Goal: Use online tool/utility: Utilize a website feature to perform a specific function

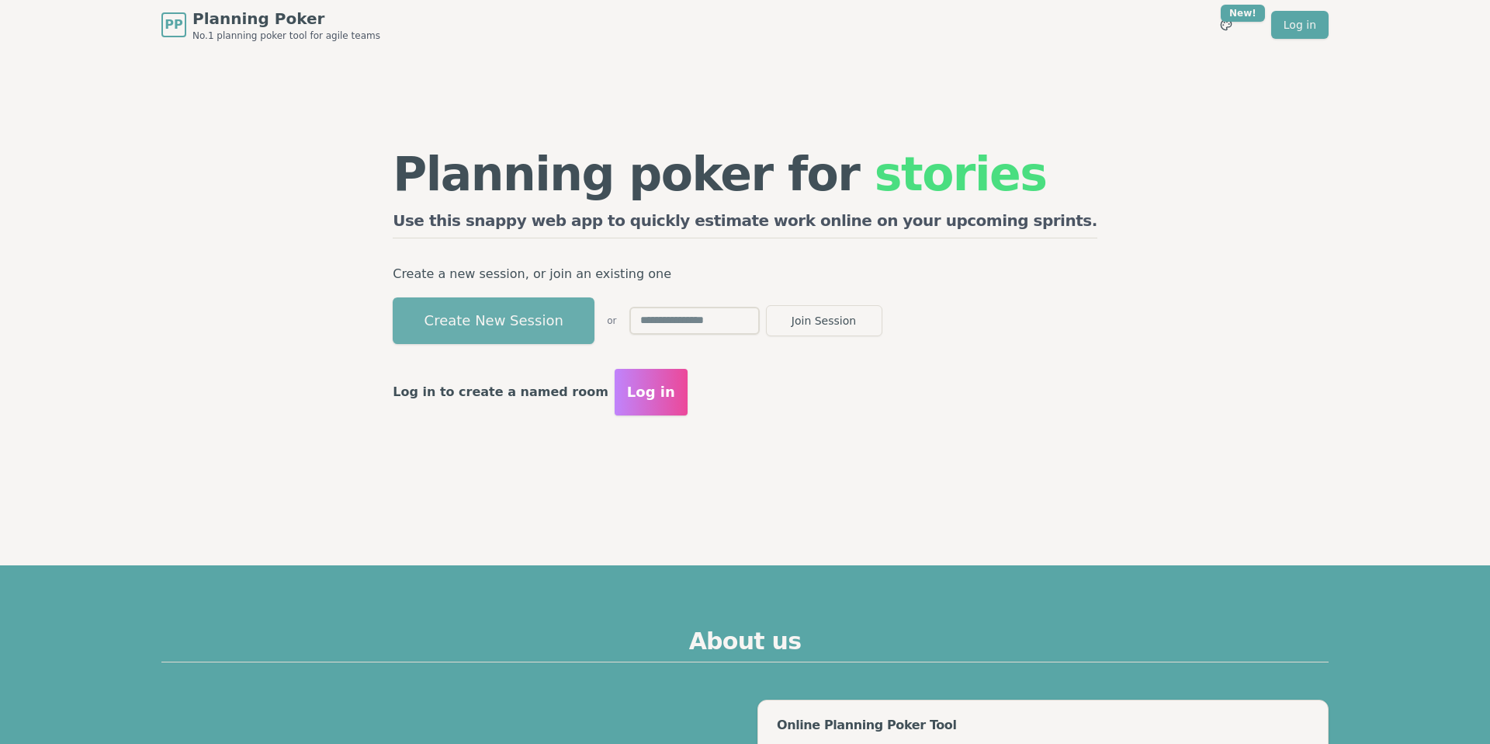
click at [595, 326] on button "Create New Session" at bounding box center [494, 320] width 202 height 47
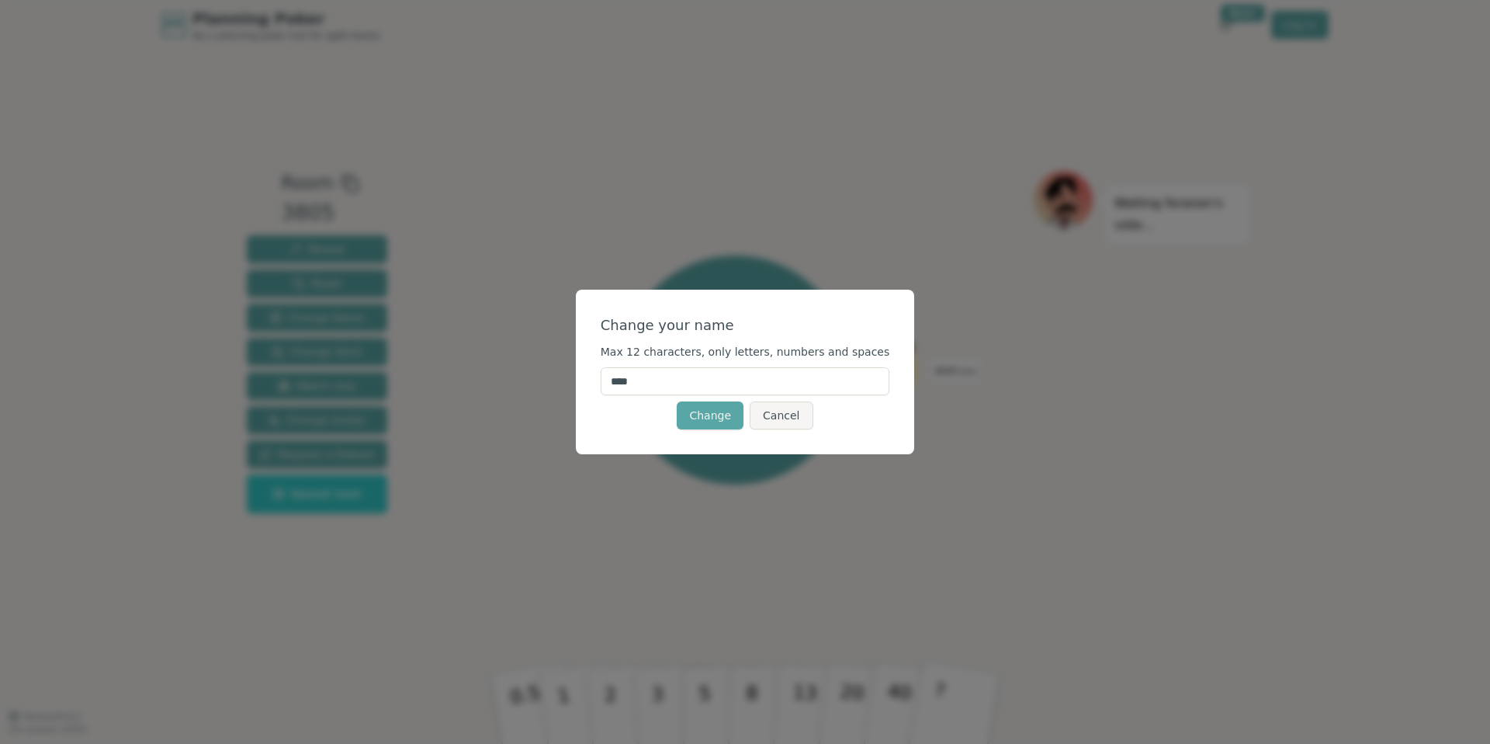
click at [800, 415] on button "Cancel" at bounding box center [781, 415] width 63 height 28
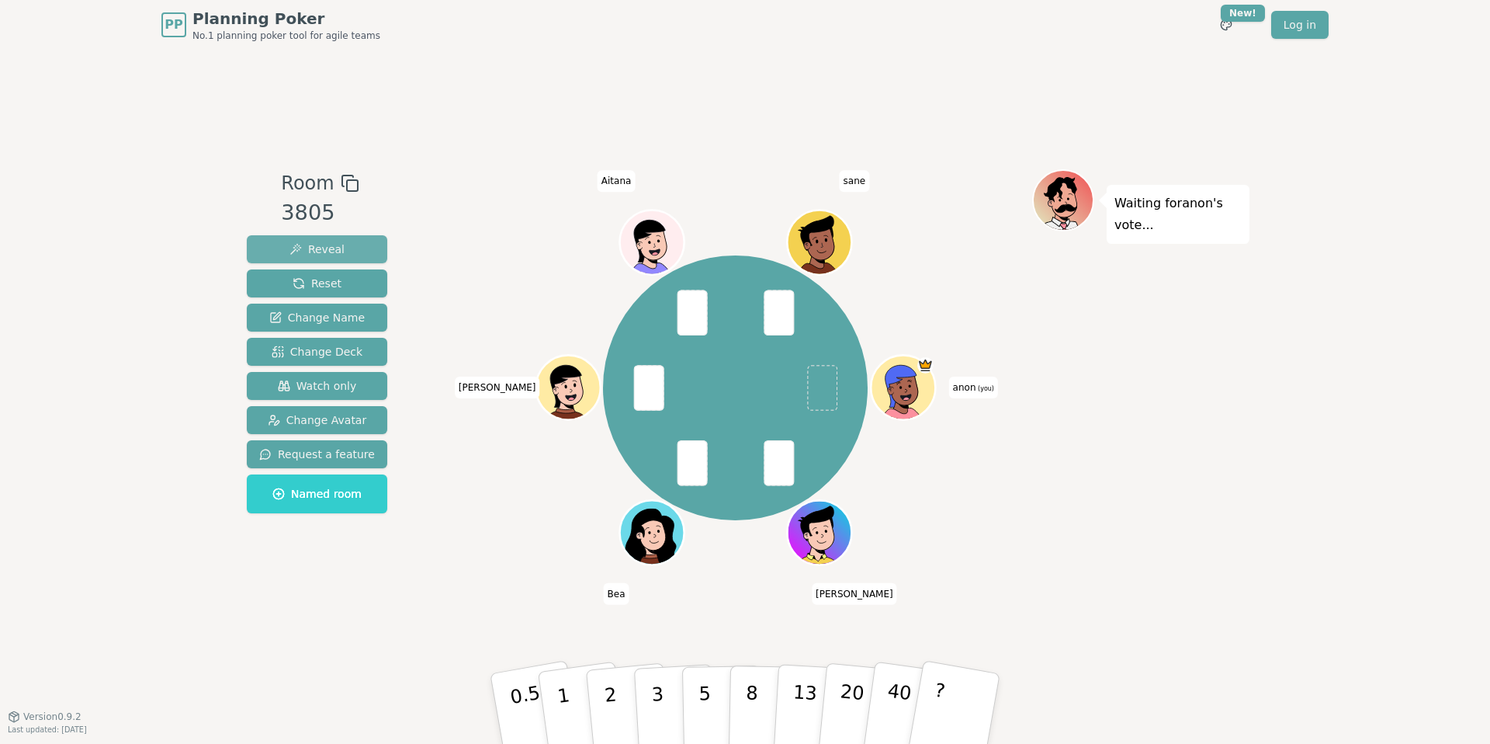
click at [352, 237] on button "Reveal" at bounding box center [317, 249] width 140 height 28
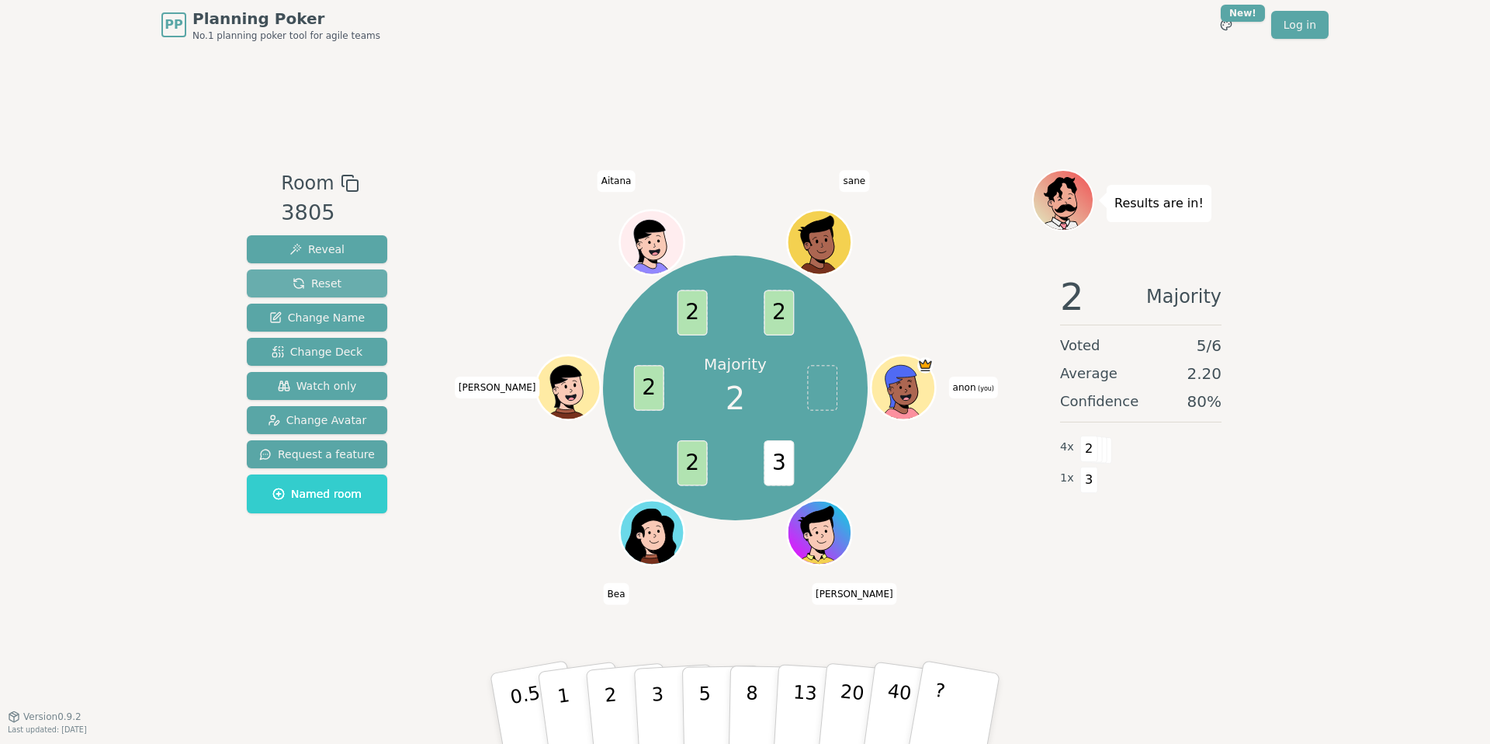
click at [338, 275] on button "Reset" at bounding box center [317, 283] width 140 height 28
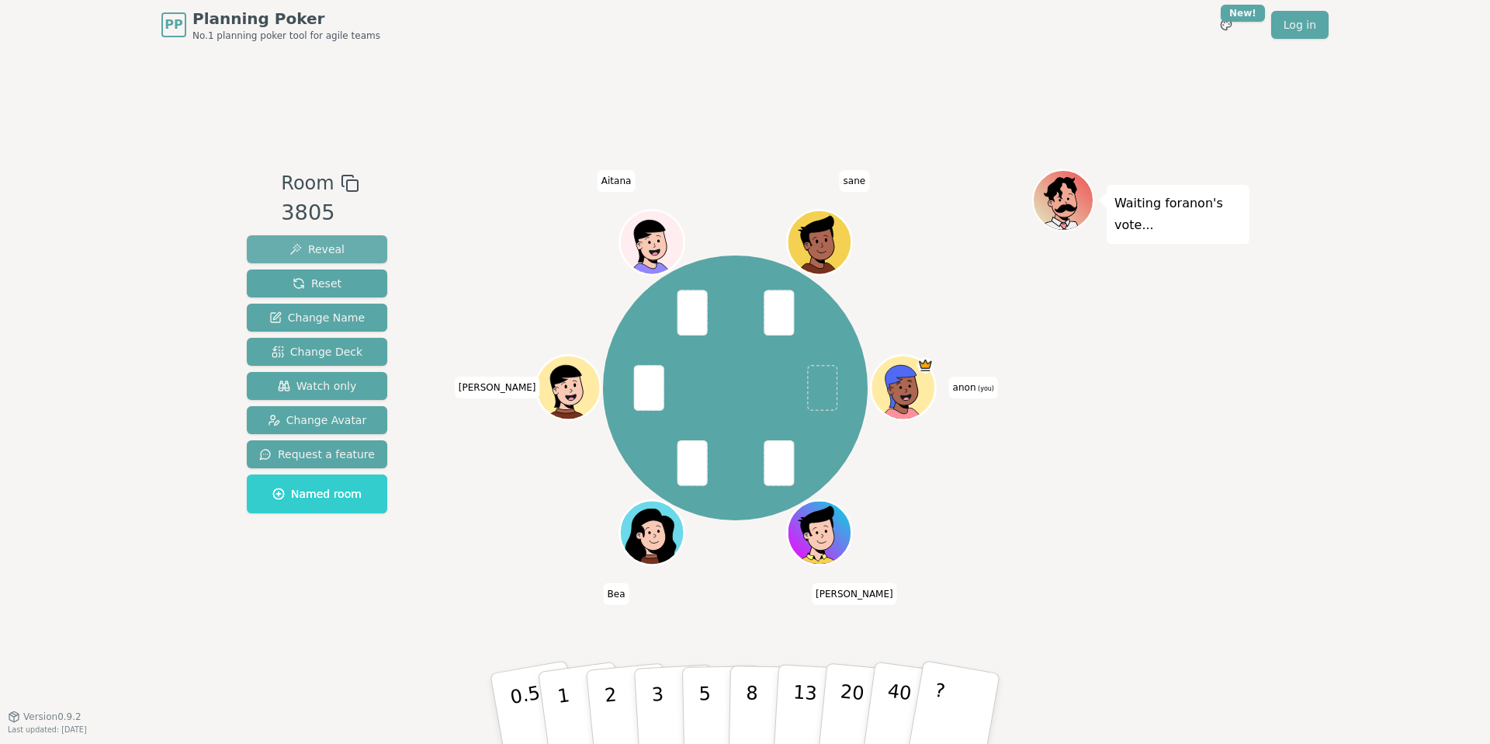
click at [338, 250] on span "Reveal" at bounding box center [317, 249] width 55 height 16
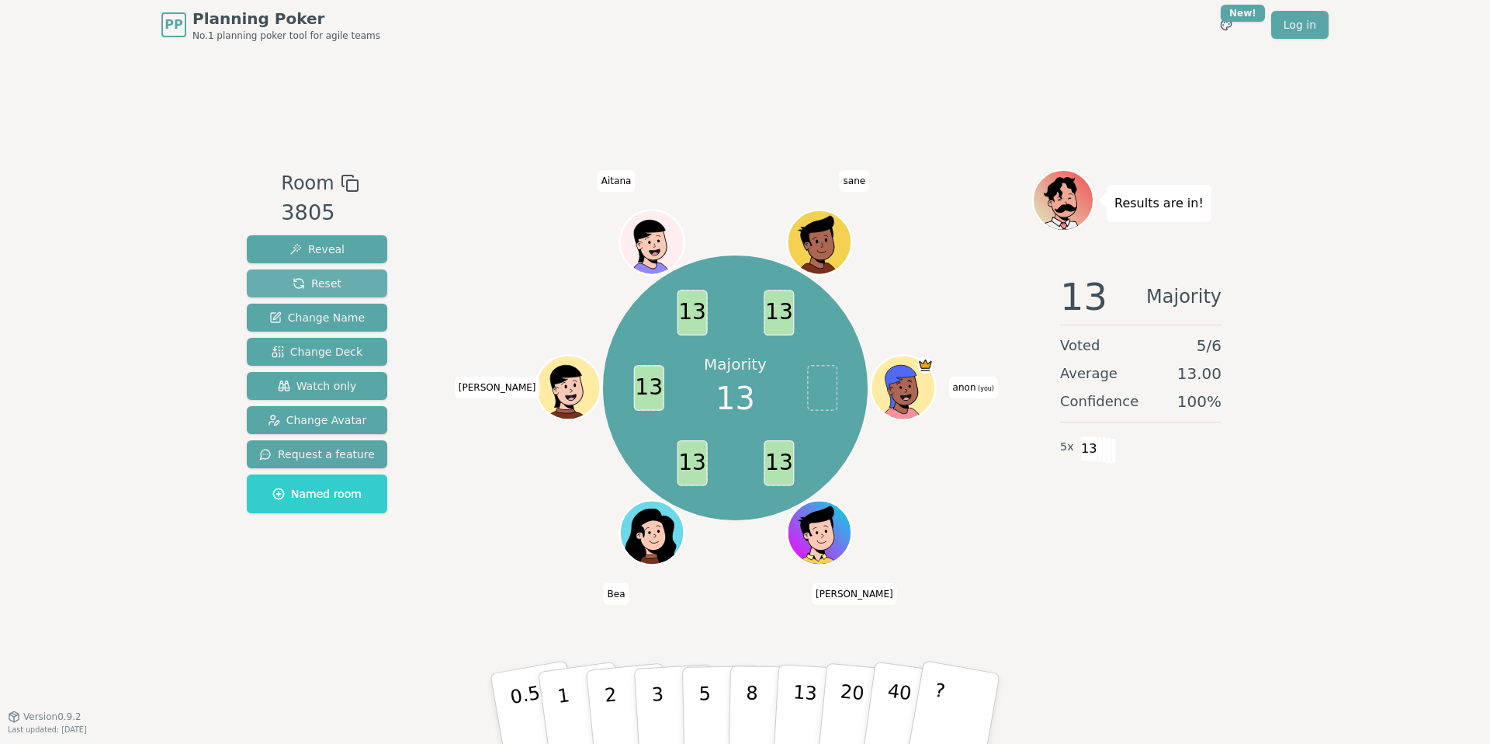
click at [293, 279] on span "Reset" at bounding box center [317, 284] width 49 height 16
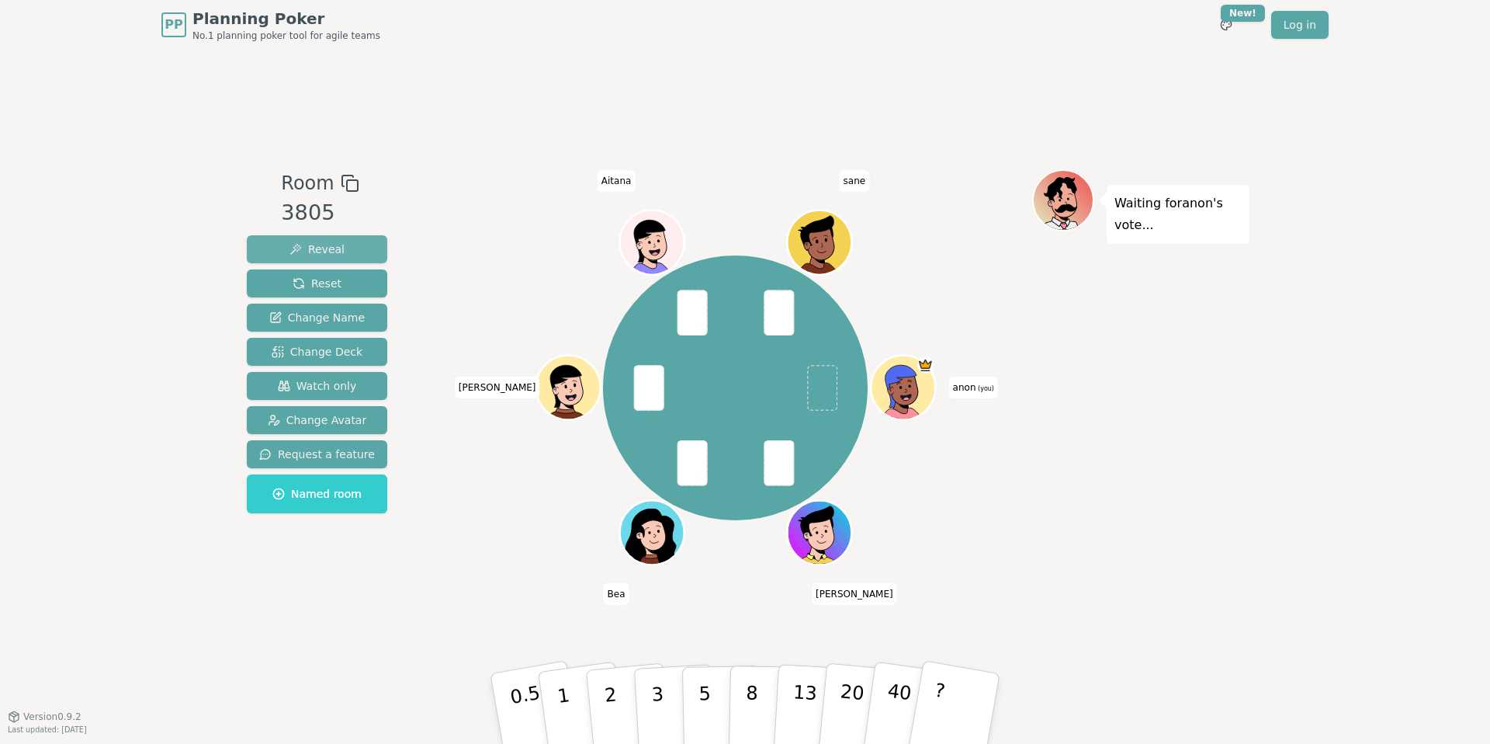
click at [286, 245] on button "Reveal" at bounding box center [317, 249] width 140 height 28
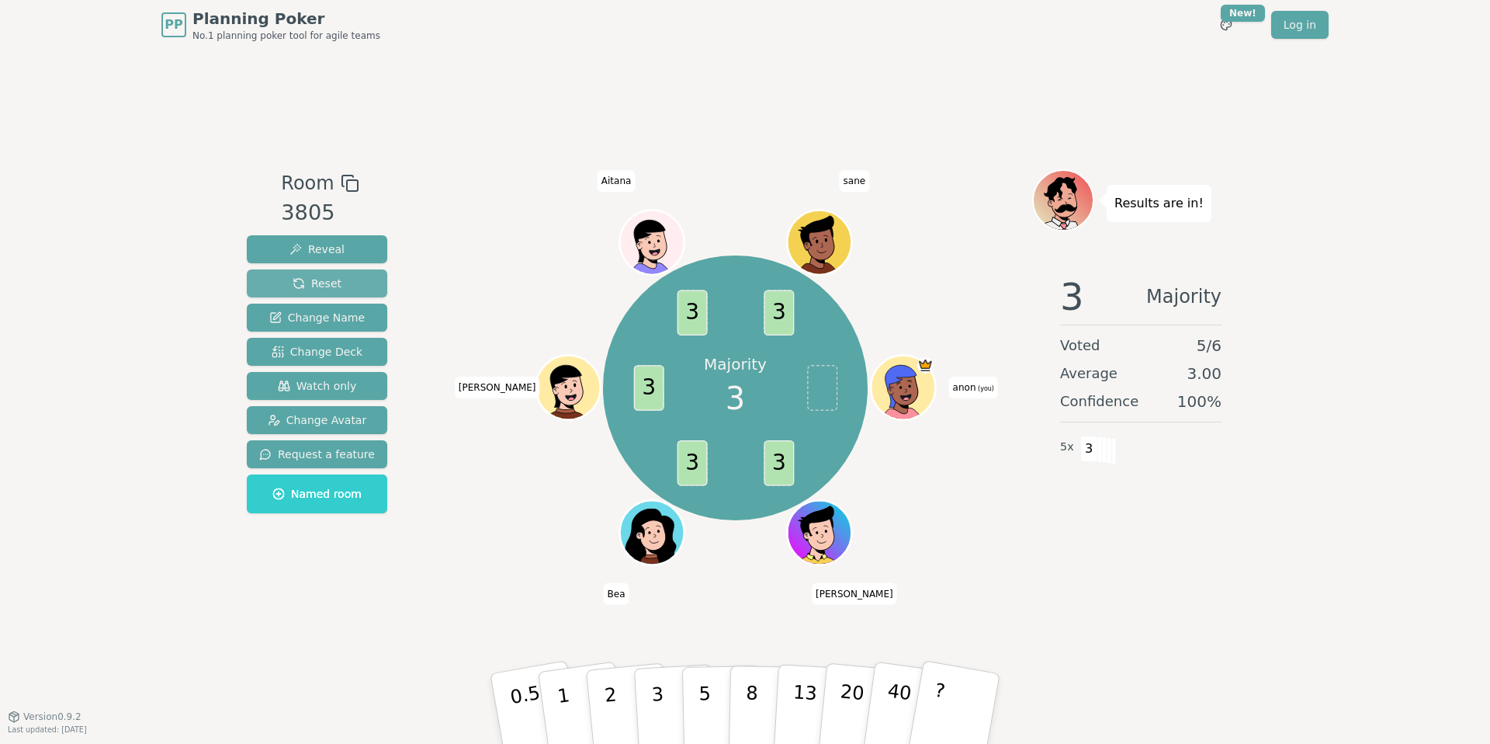
click at [282, 282] on button "Reset" at bounding box center [317, 283] width 140 height 28
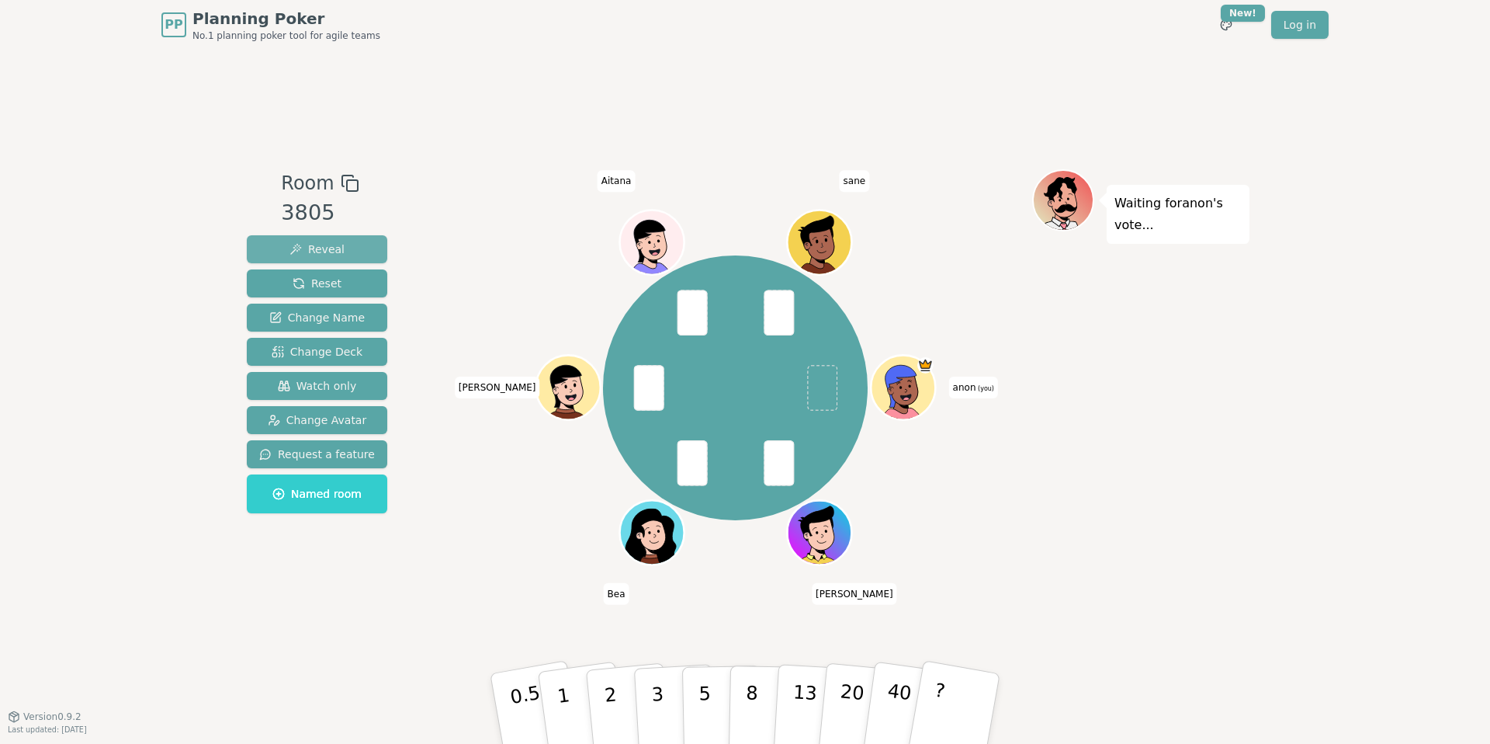
click at [283, 251] on button "Reveal" at bounding box center [317, 249] width 140 height 28
